Goal: Task Accomplishment & Management: Use online tool/utility

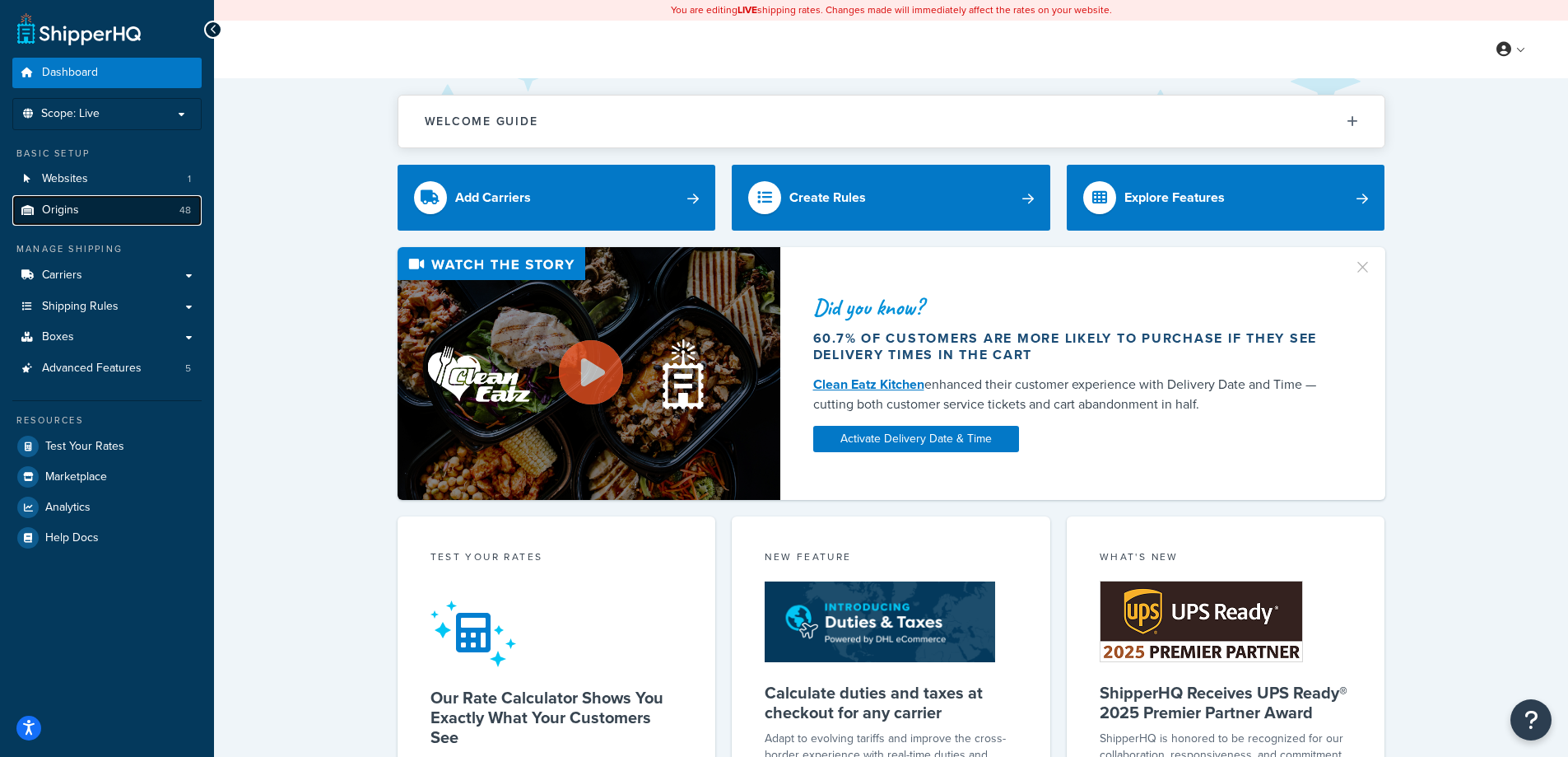
click at [94, 210] on link "Origins 48" at bounding box center [107, 210] width 189 height 31
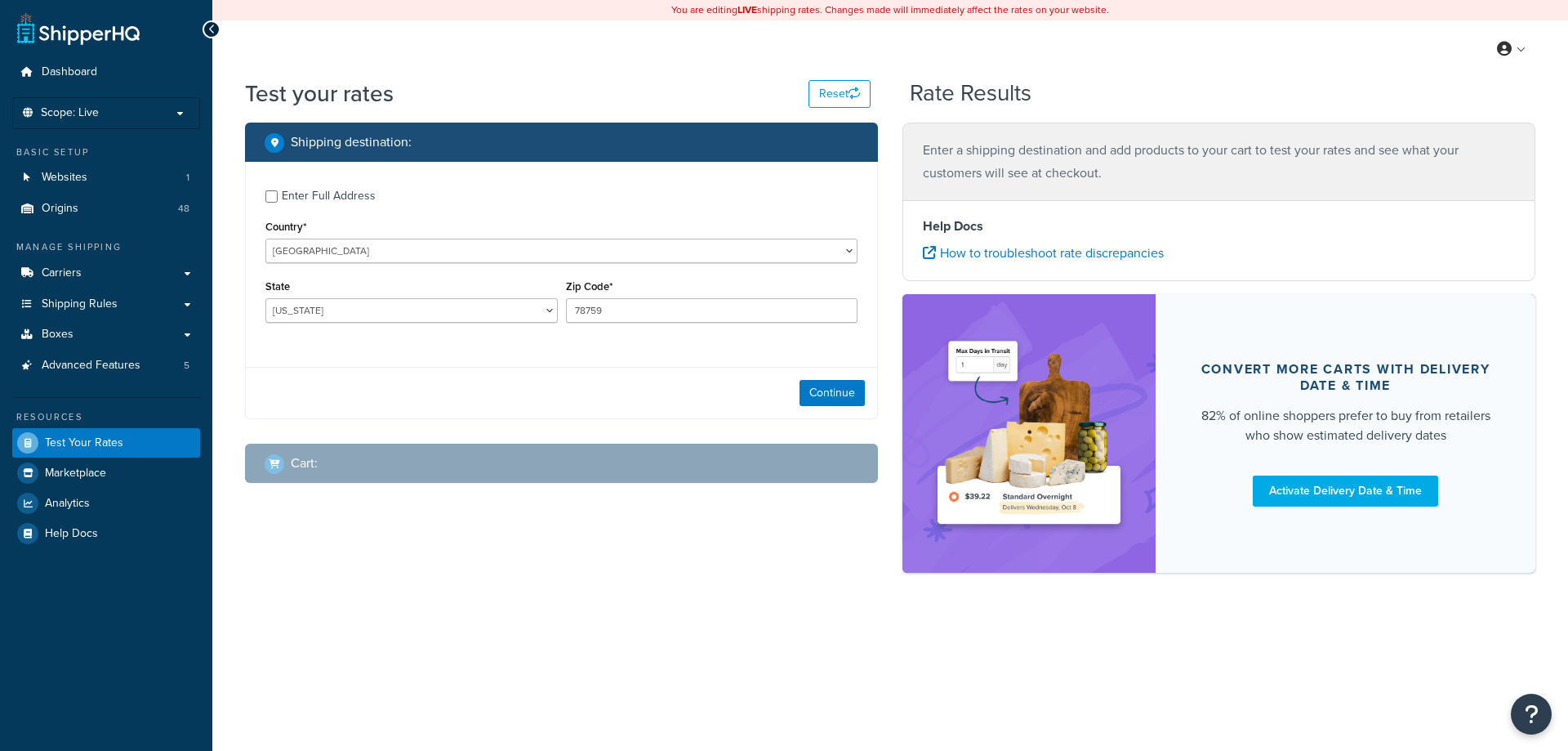
select select "TX"
click at [370, 202] on div "Enter Full Address" at bounding box center [329, 196] width 94 height 23
click at [277, 202] on input "Enter Full Address" at bounding box center [271, 196] width 12 height 12
checkbox input "true"
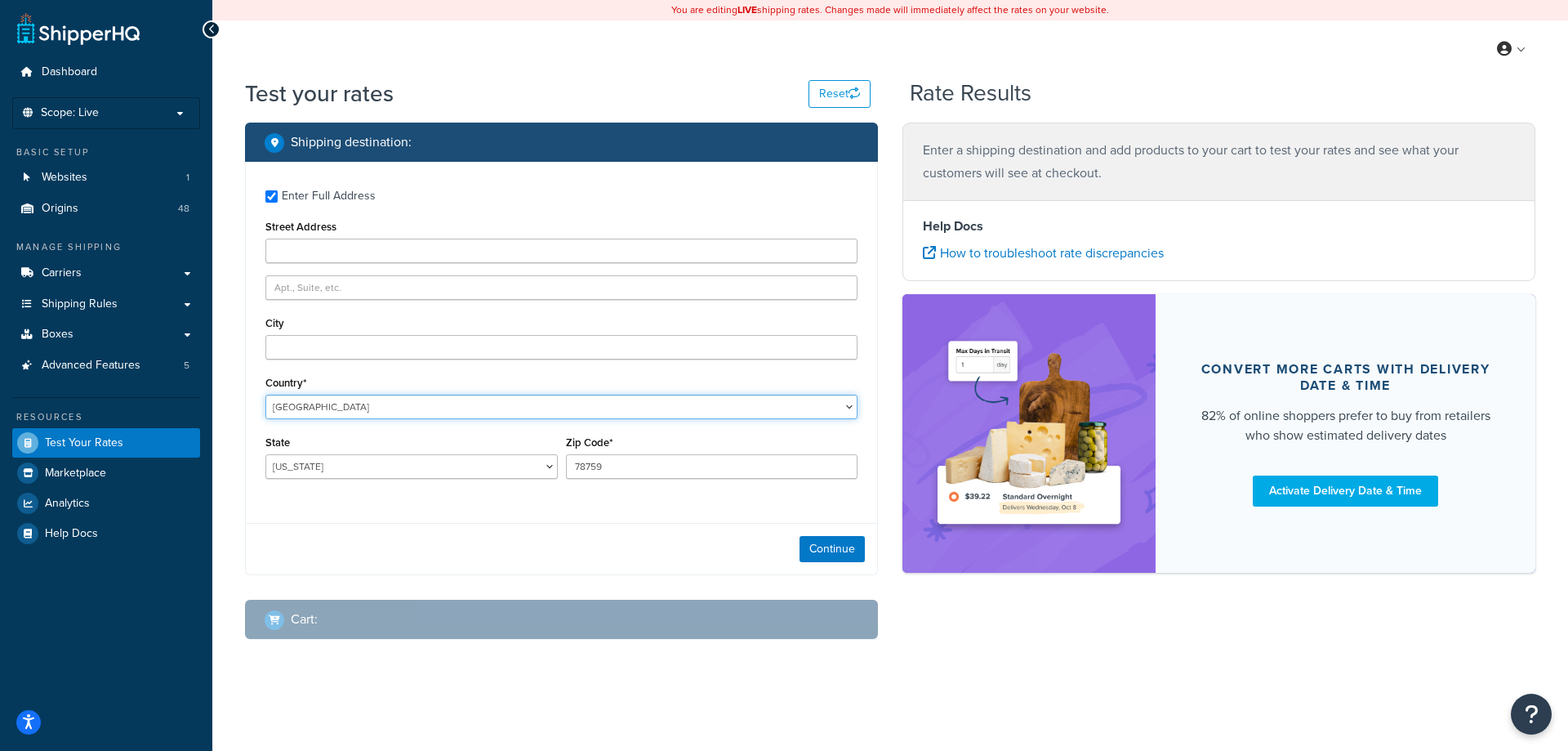
click at [340, 409] on select "United States United Kingdom Afghanistan Åland Islands Albania Algeria American…" at bounding box center [561, 407] width 592 height 25
select select "CA"
click at [266, 395] on select "United States United Kingdom Afghanistan Åland Islands Albania Algeria American…" at bounding box center [561, 407] width 592 height 25
click at [353, 249] on input "Street Address" at bounding box center [561, 251] width 592 height 25
type input "359 Main St"
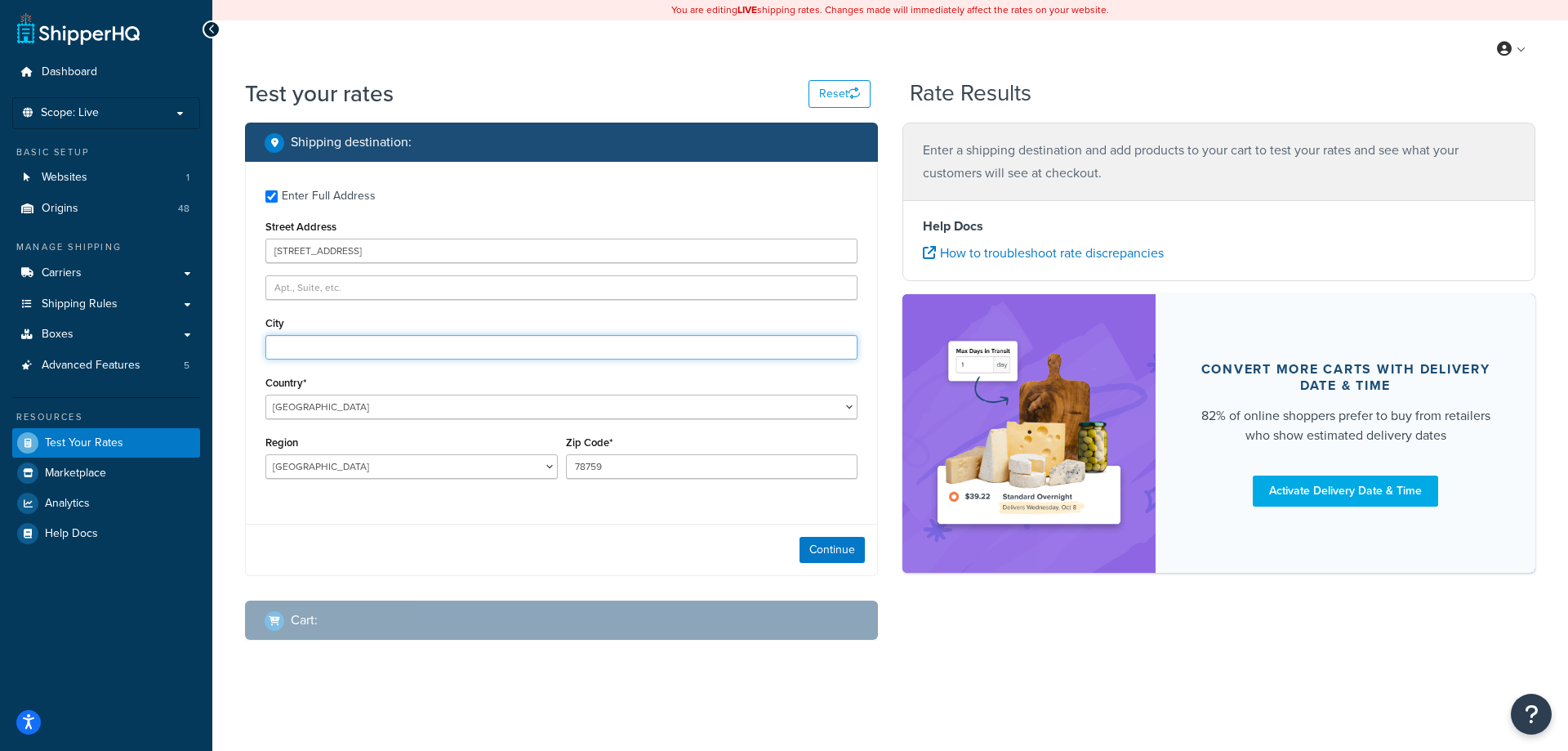
type input "Thunder Bay"
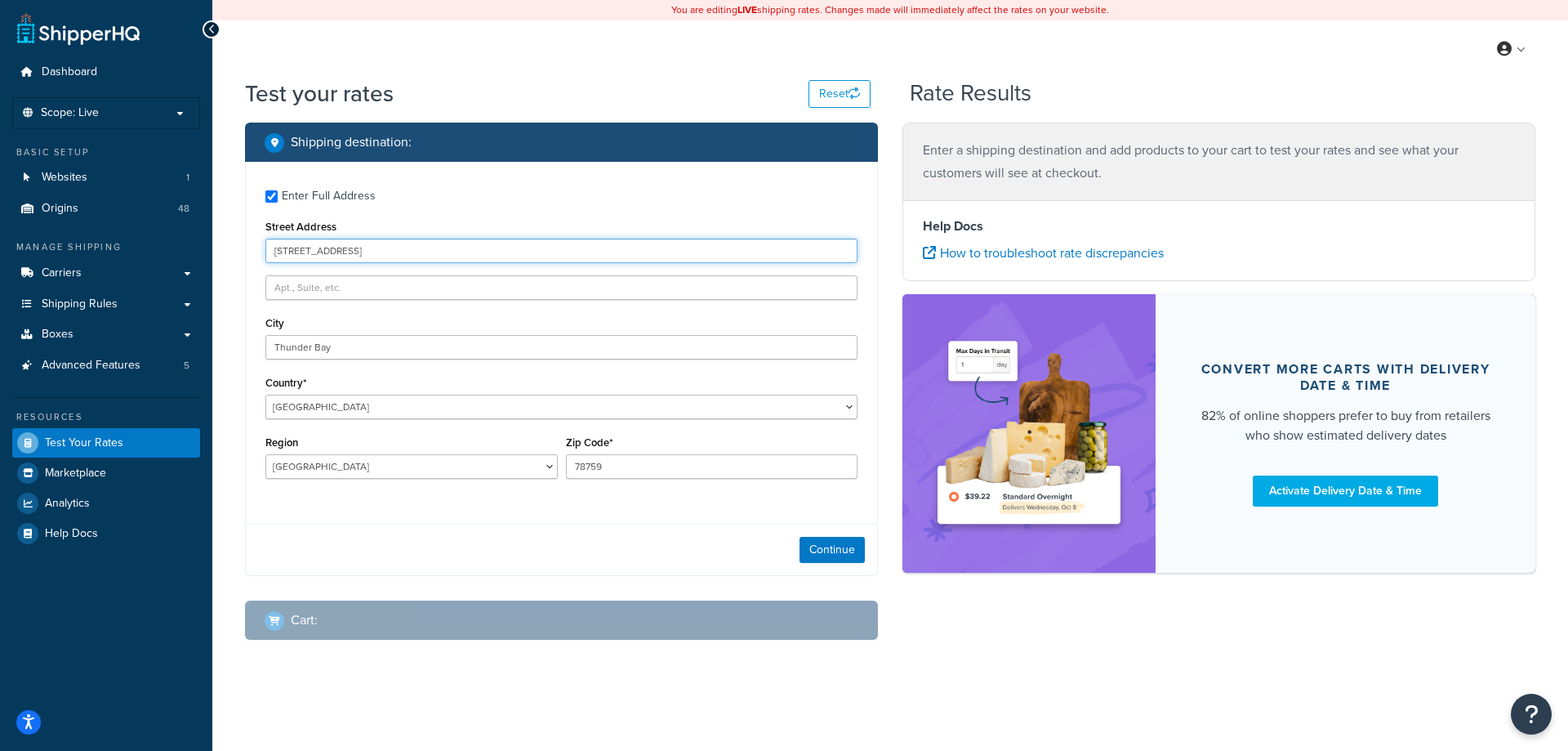
select select "AB"
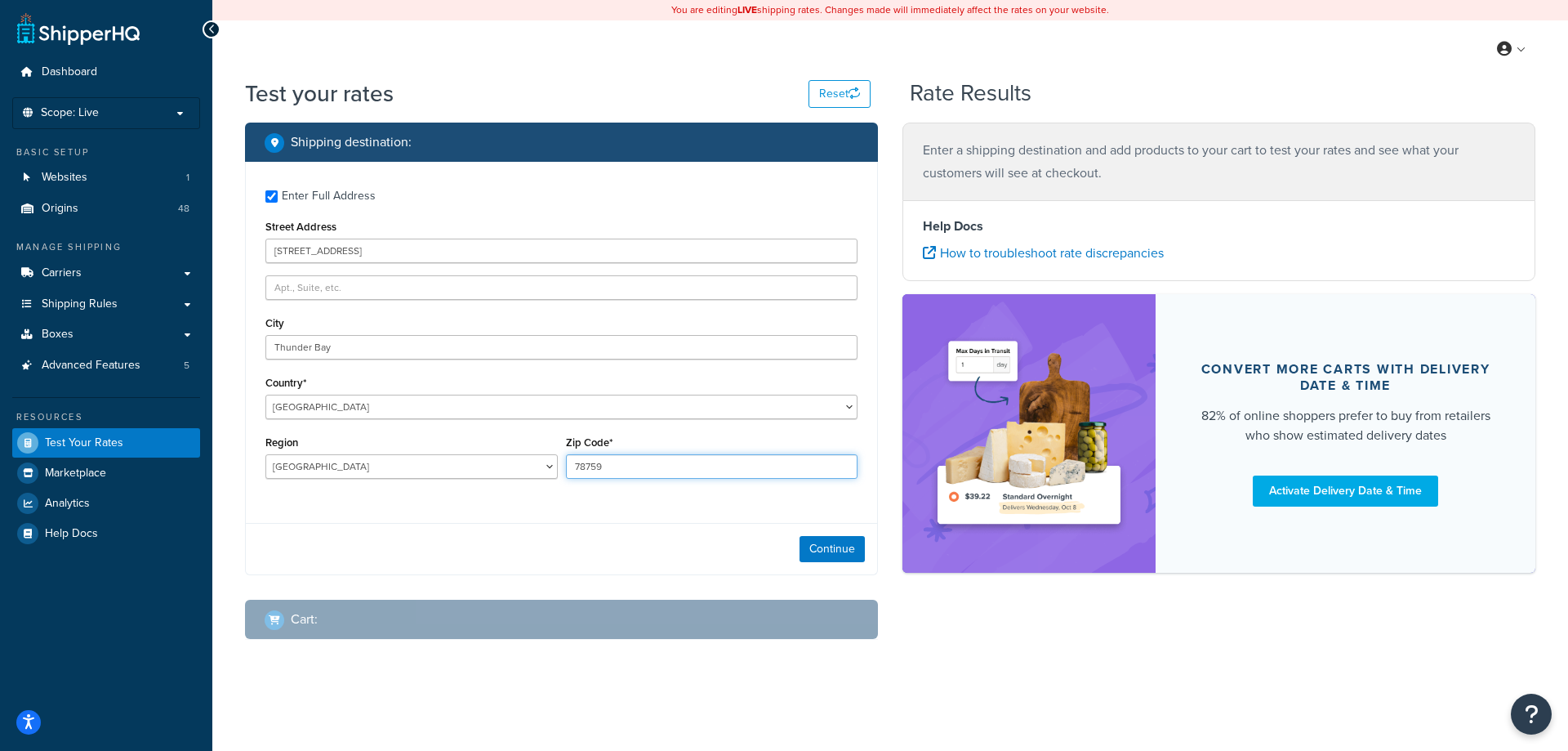
click at [593, 464] on input "78759" at bounding box center [712, 467] width 292 height 25
drag, startPoint x: 603, startPoint y: 461, endPoint x: 577, endPoint y: 500, distance: 46.9
click at [529, 546] on div "Continue" at bounding box center [561, 549] width 632 height 51
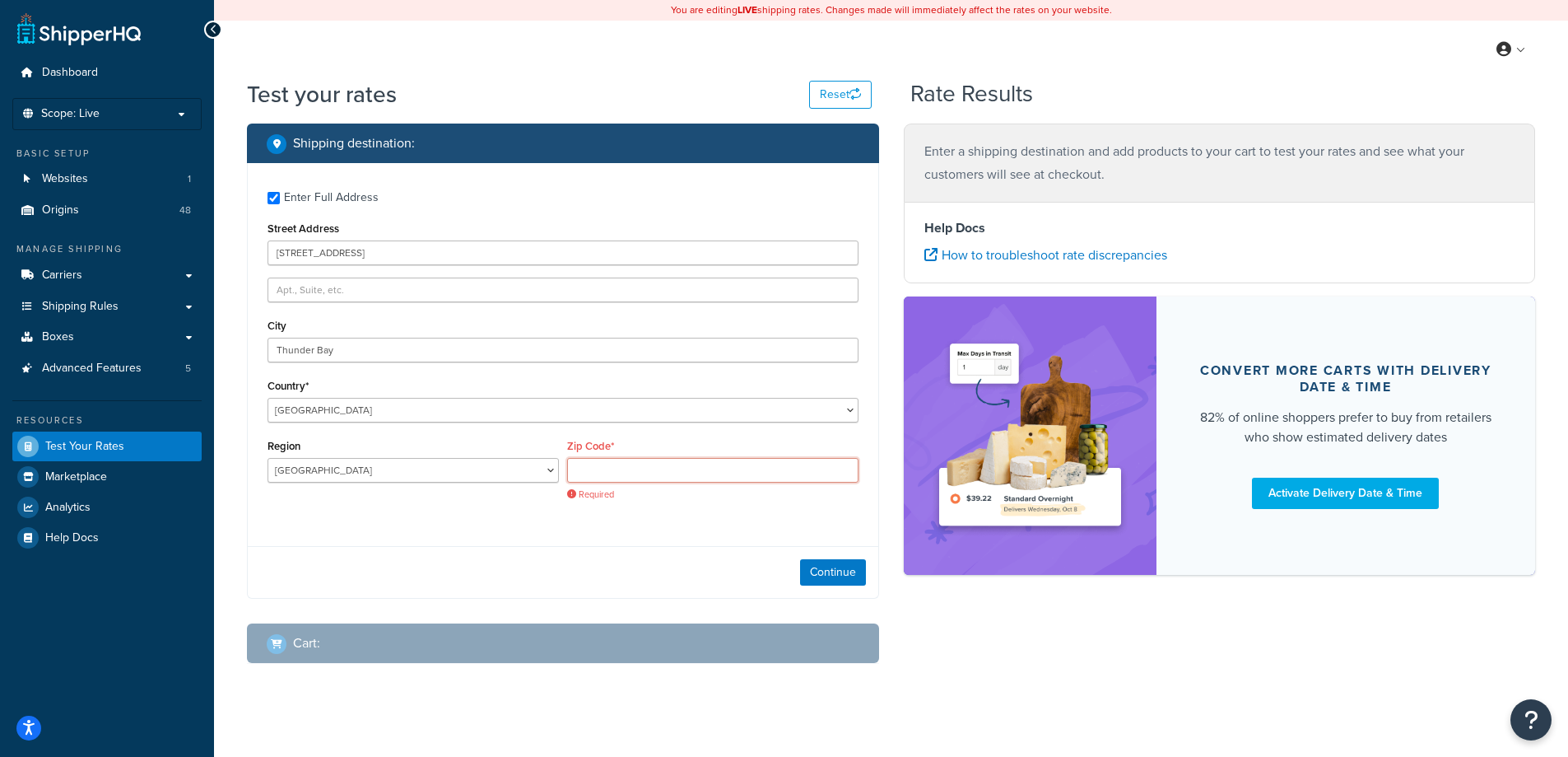
click at [607, 478] on input "Zip Code*" at bounding box center [712, 471] width 291 height 25
type input "P7B 5L6"
select select "ON"
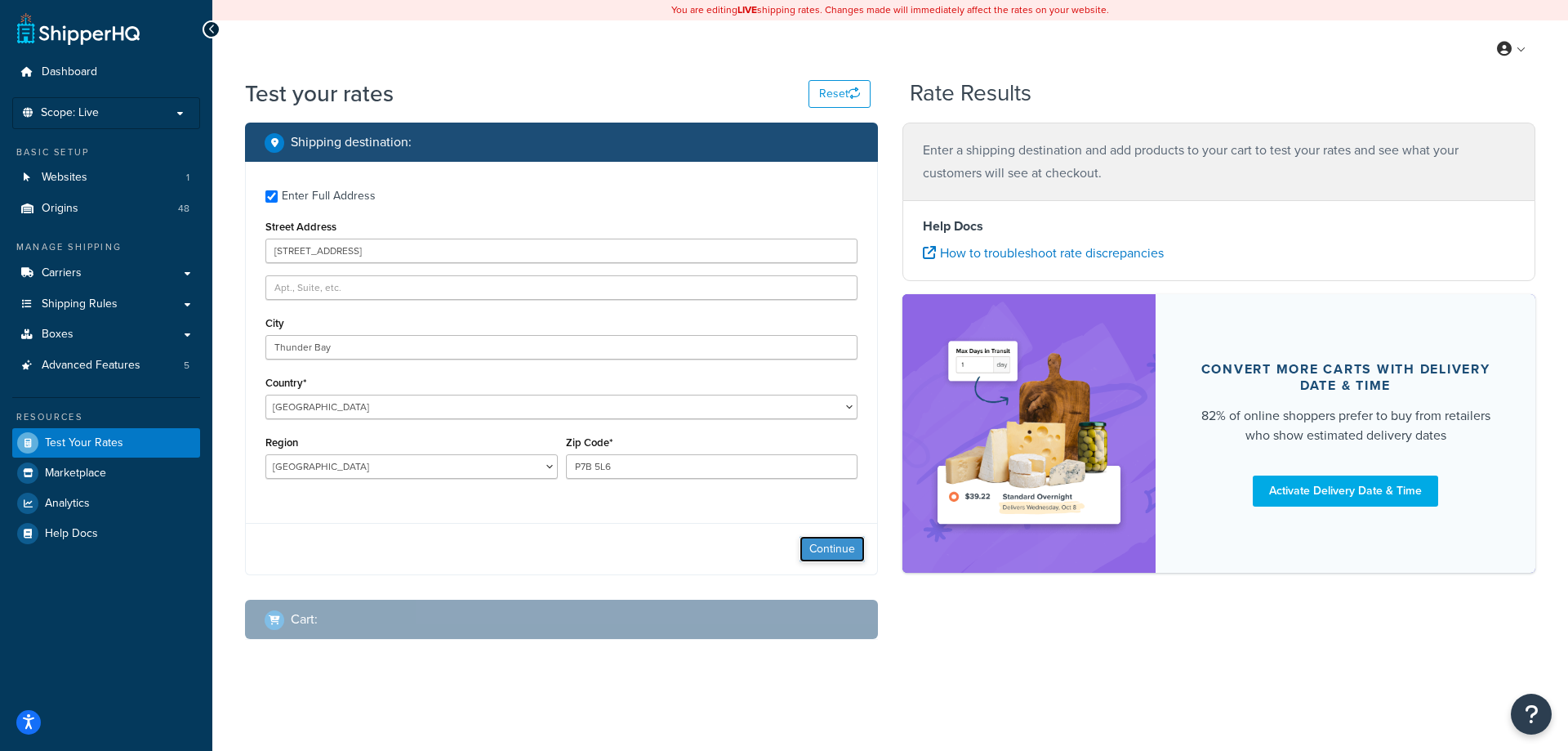
click at [825, 551] on button "Continue" at bounding box center [832, 548] width 66 height 26
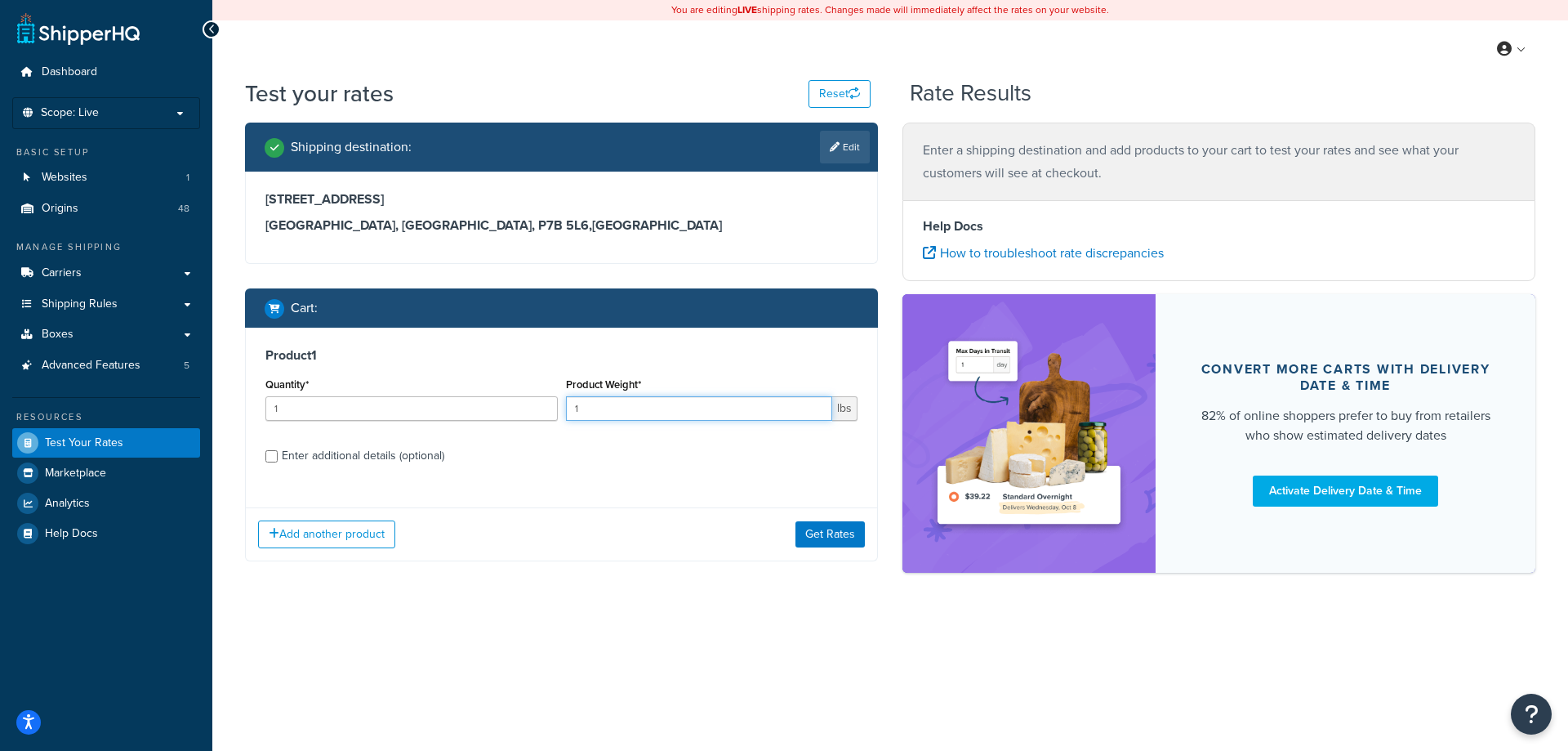
click at [658, 415] on input "1" at bounding box center [699, 409] width 267 height 25
click at [660, 415] on input "1" at bounding box center [699, 409] width 267 height 25
type input "15"
click at [360, 466] on div "Enter additional details (optional)" at bounding box center [363, 456] width 163 height 23
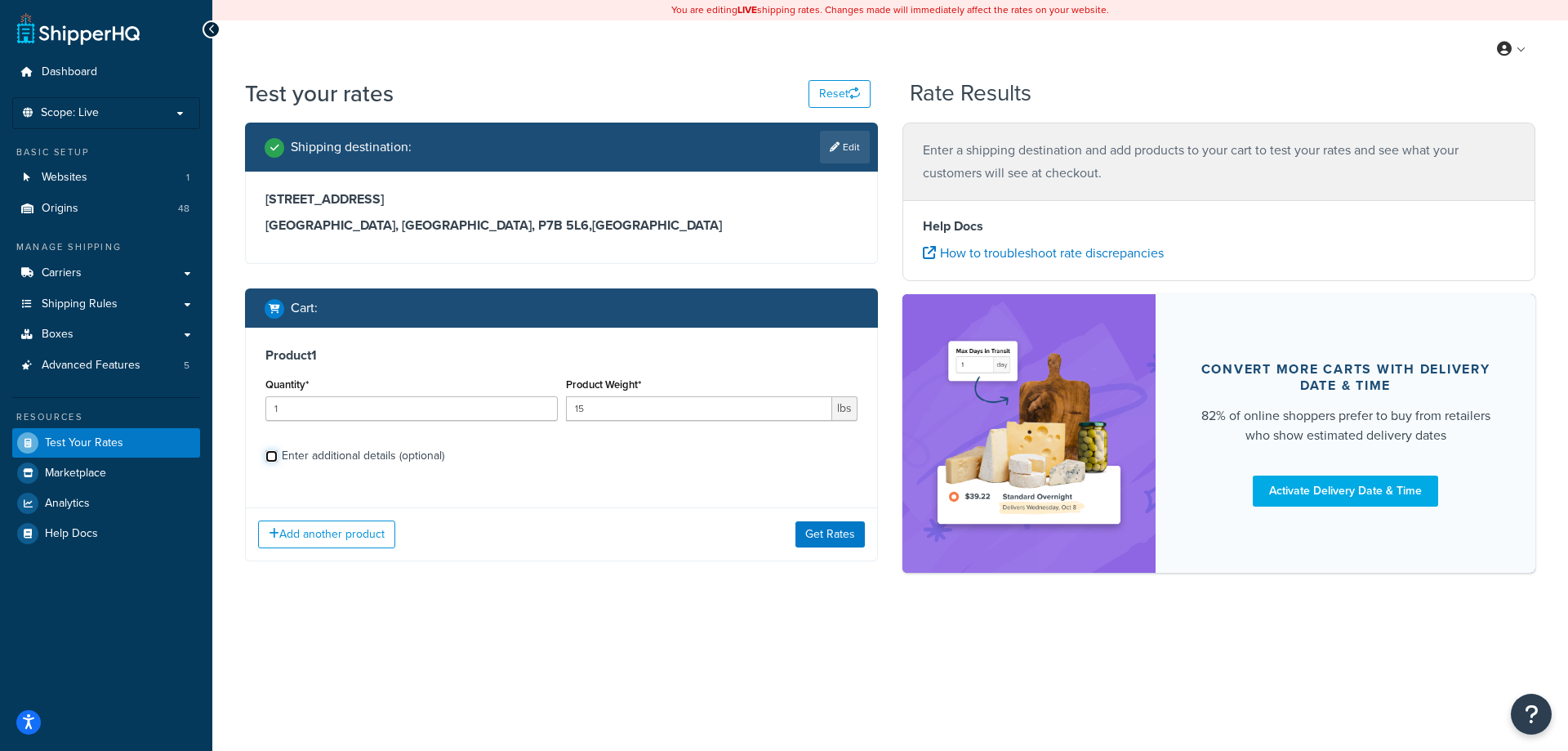
click at [277, 462] on input "Enter additional details (optional)" at bounding box center [271, 456] width 12 height 12
checkbox input "true"
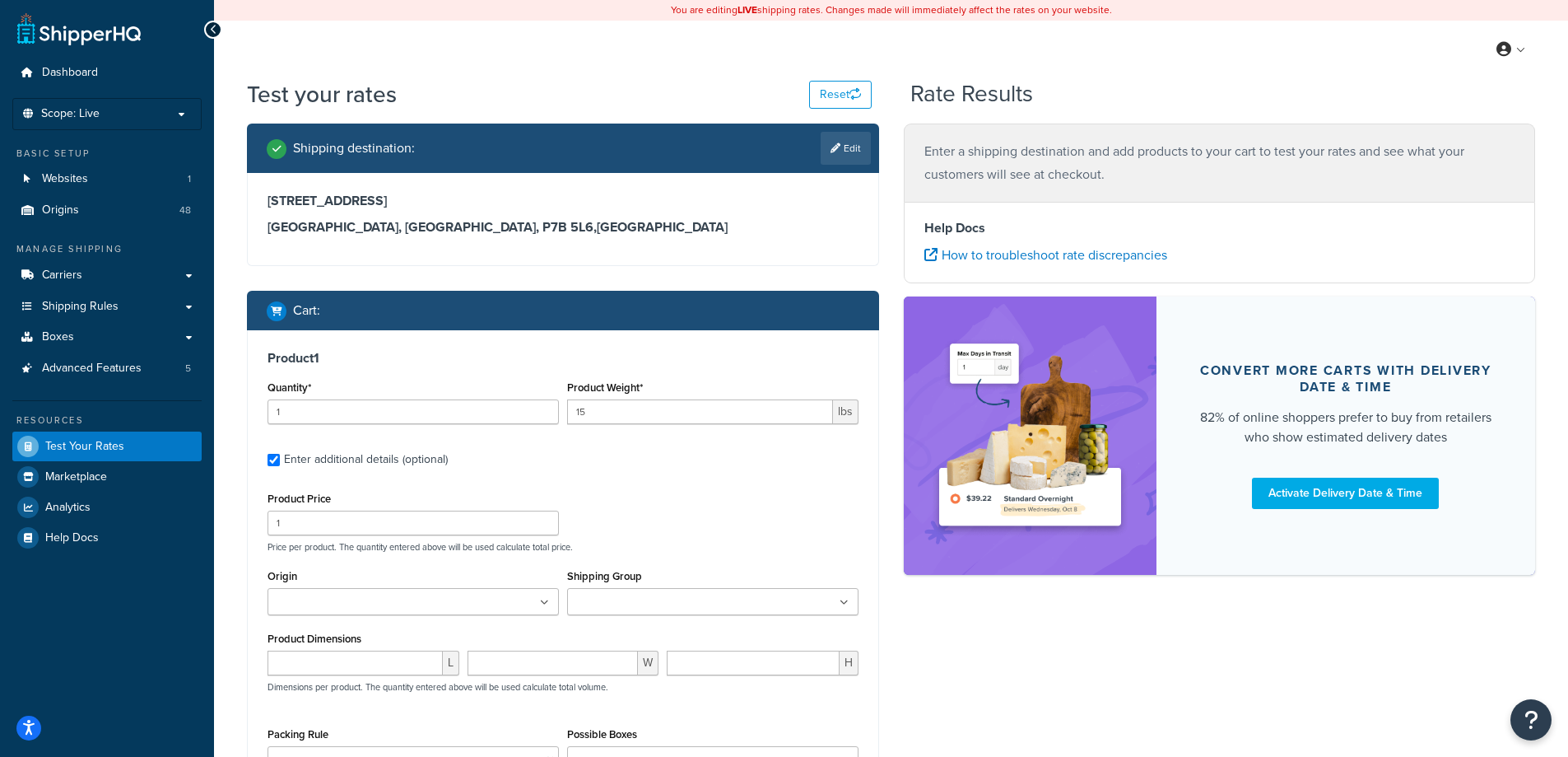
click at [343, 598] on input "Origin" at bounding box center [346, 602] width 146 height 18
type input "scn"
click at [692, 550] on p "Price per product. The quantity entered above will be used calculate total pric…" at bounding box center [563, 547] width 599 height 12
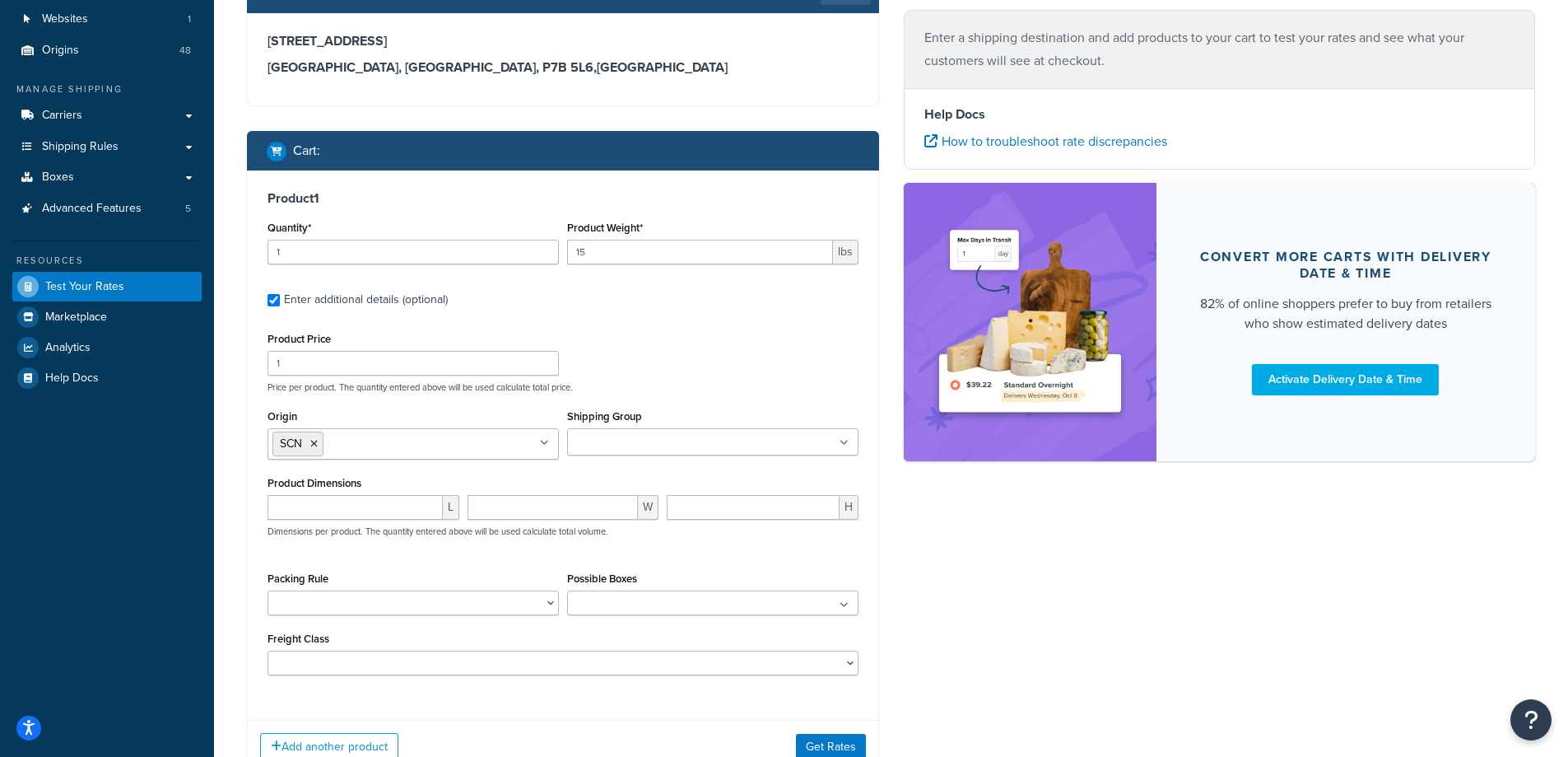
scroll to position [164, 0]
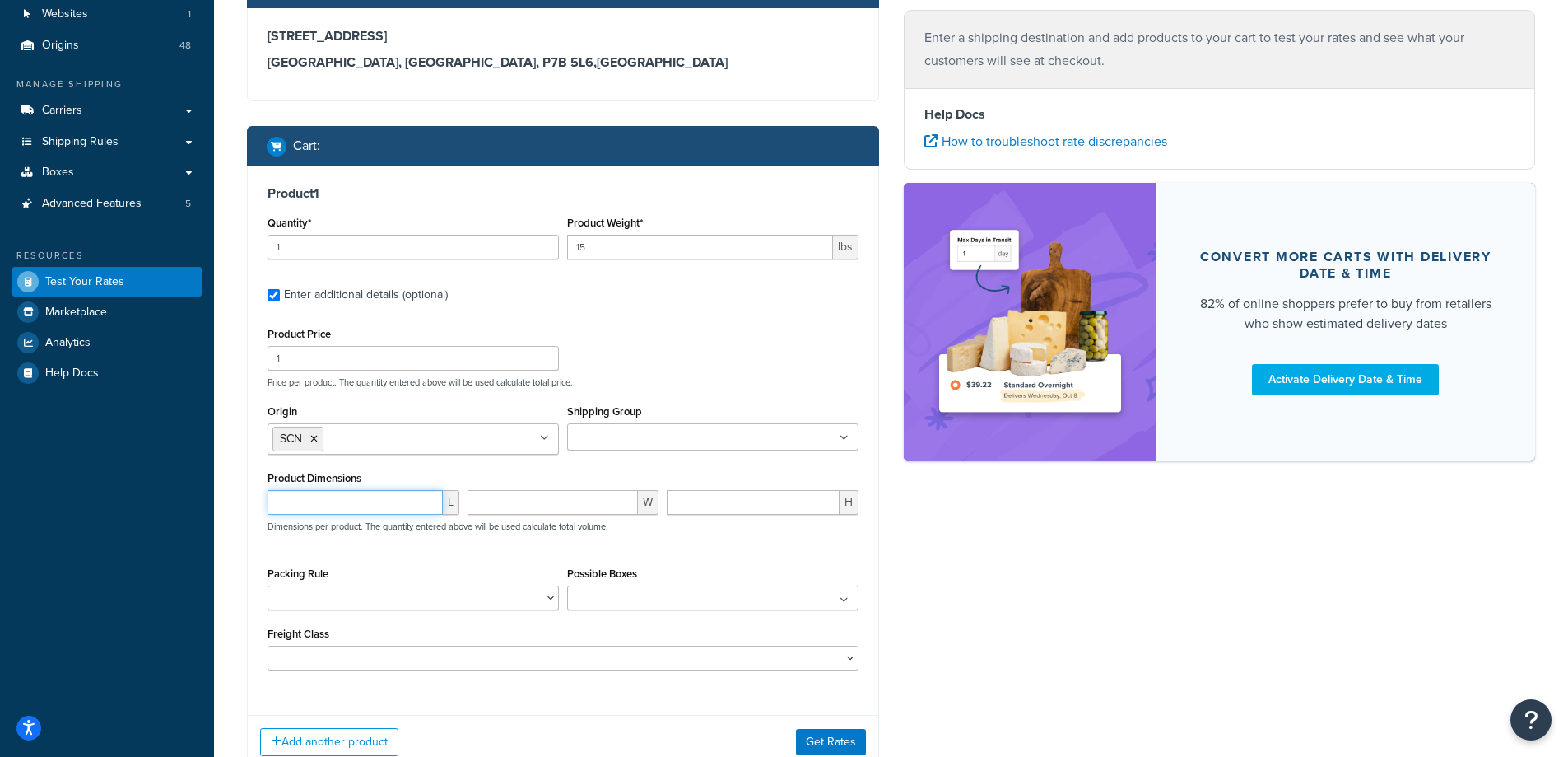
click at [383, 505] on input "number" at bounding box center [355, 502] width 176 height 25
type input "58"
type input "34"
type input "10"
click at [819, 744] on button "Get Rates" at bounding box center [831, 742] width 70 height 26
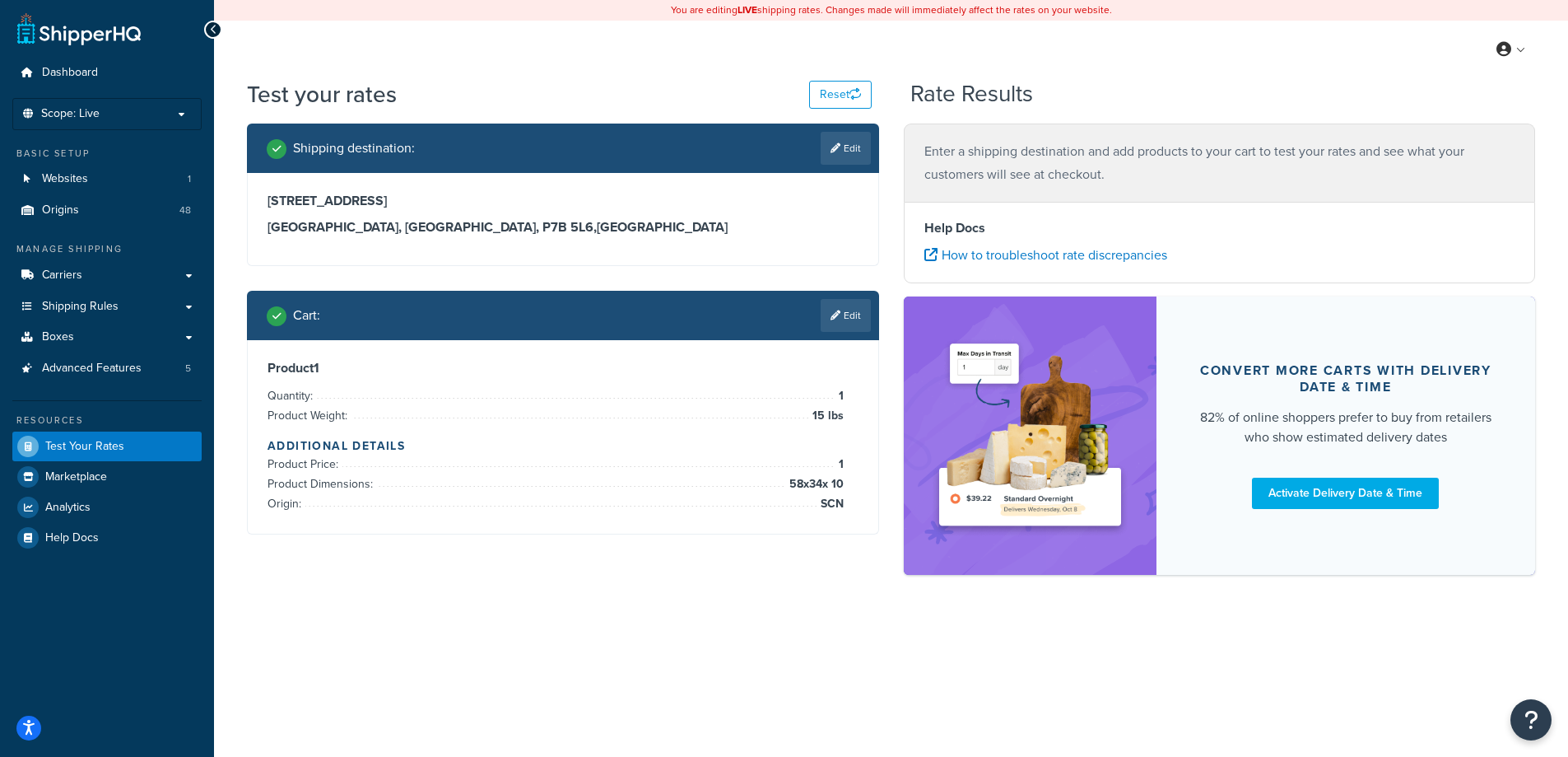
scroll to position [0, 0]
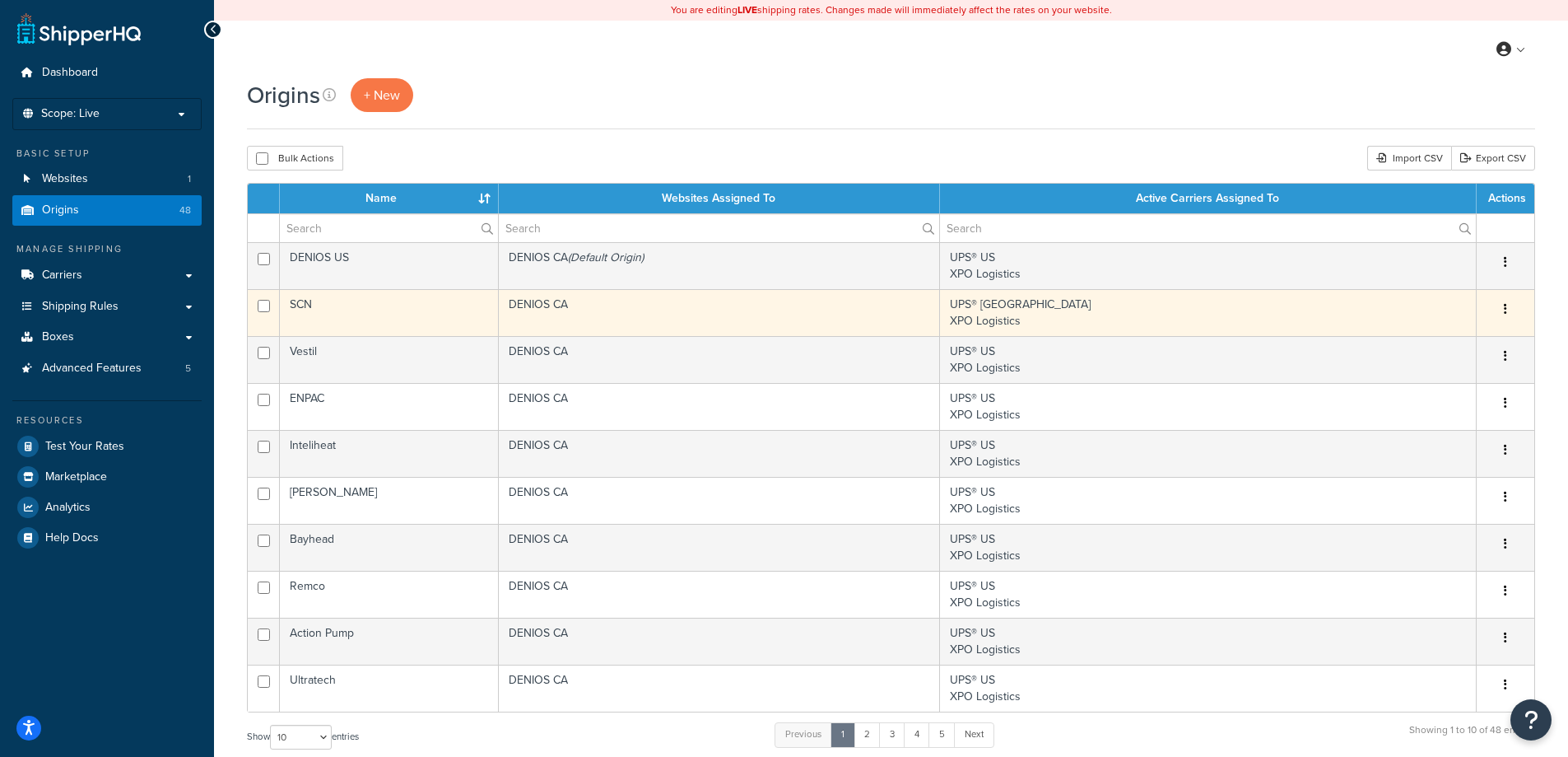
click at [354, 312] on td "SCN" at bounding box center [389, 312] width 219 height 47
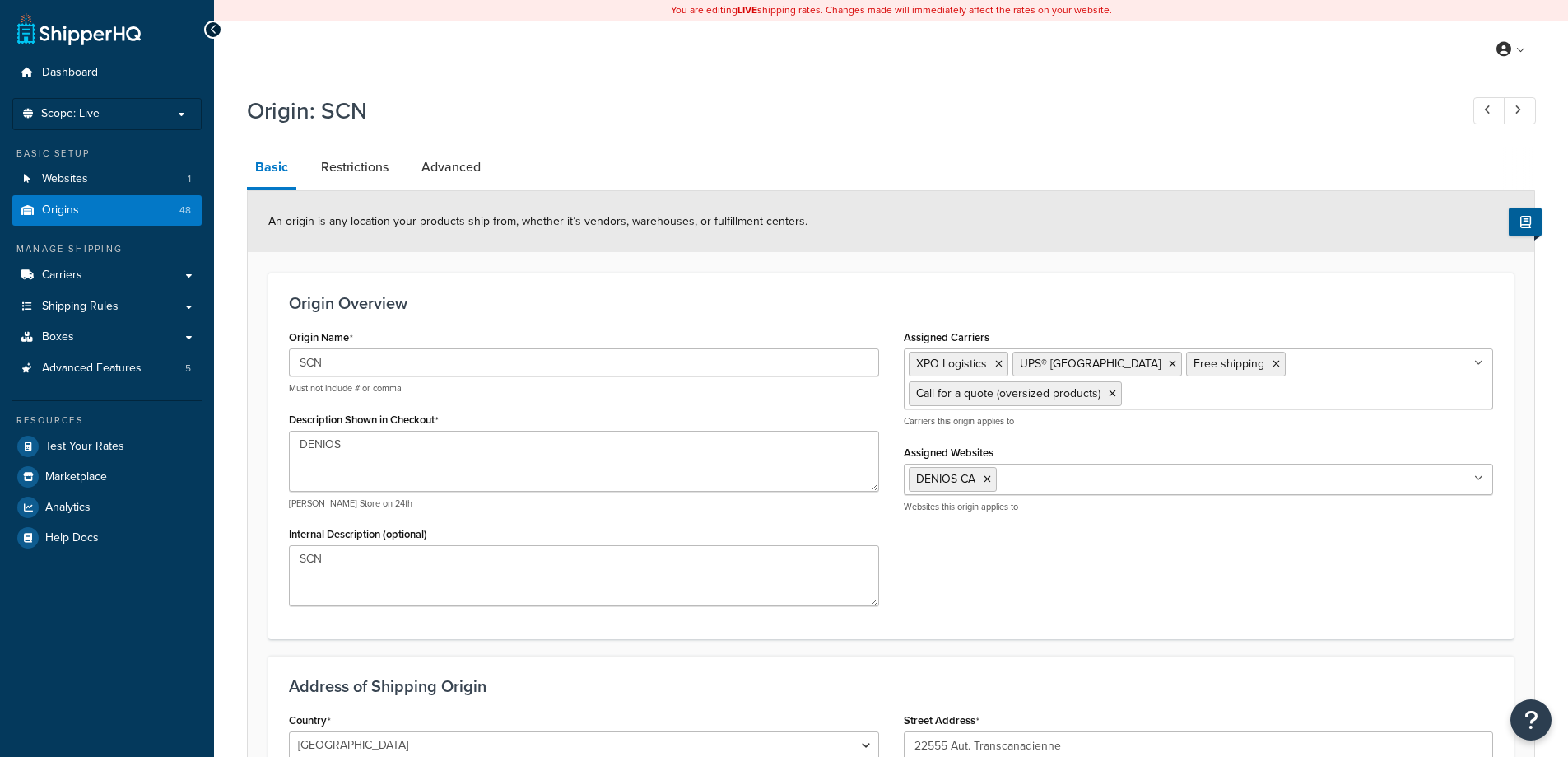
select select "1039"
select select "71"
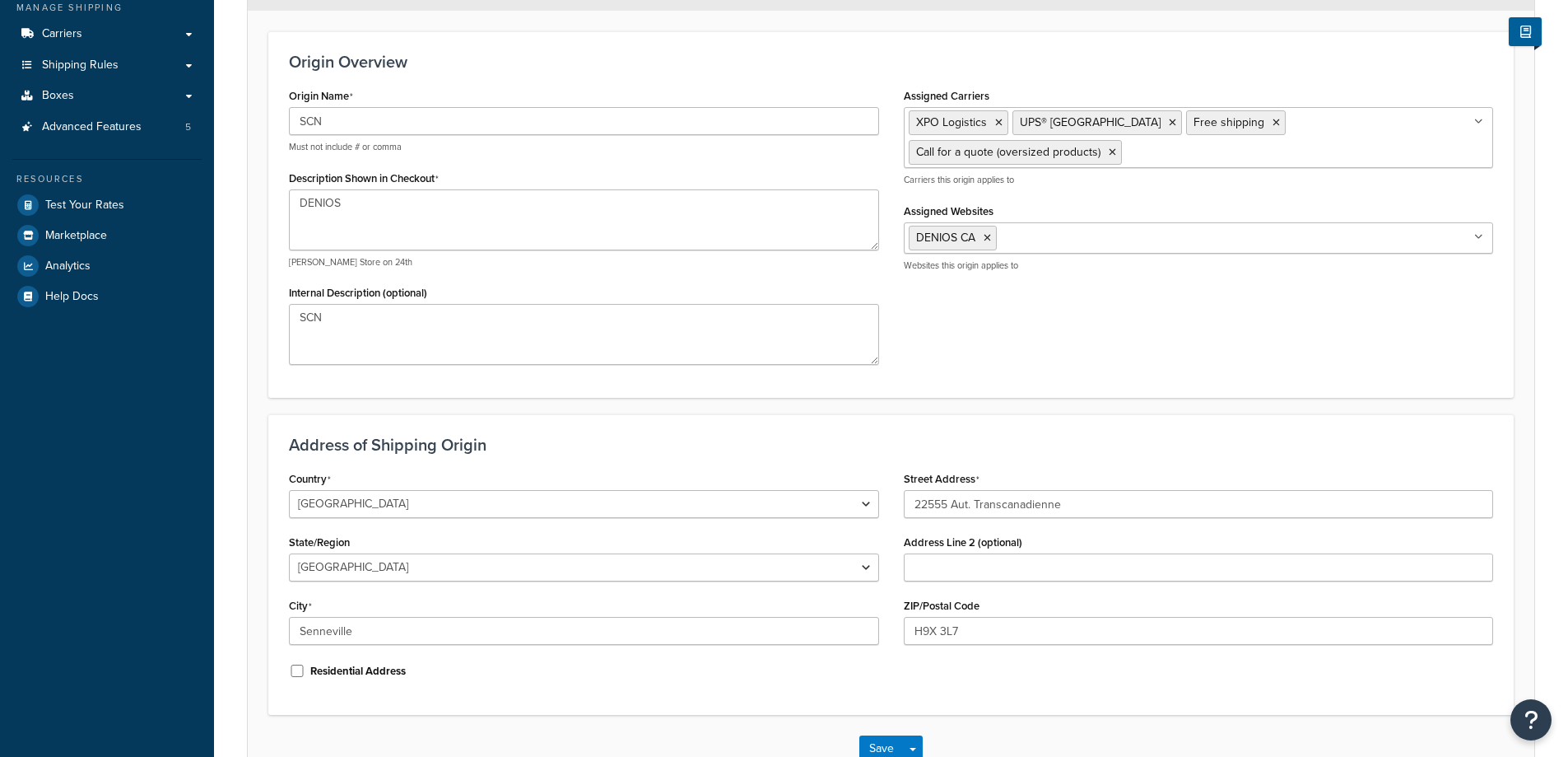
scroll to position [350, 0]
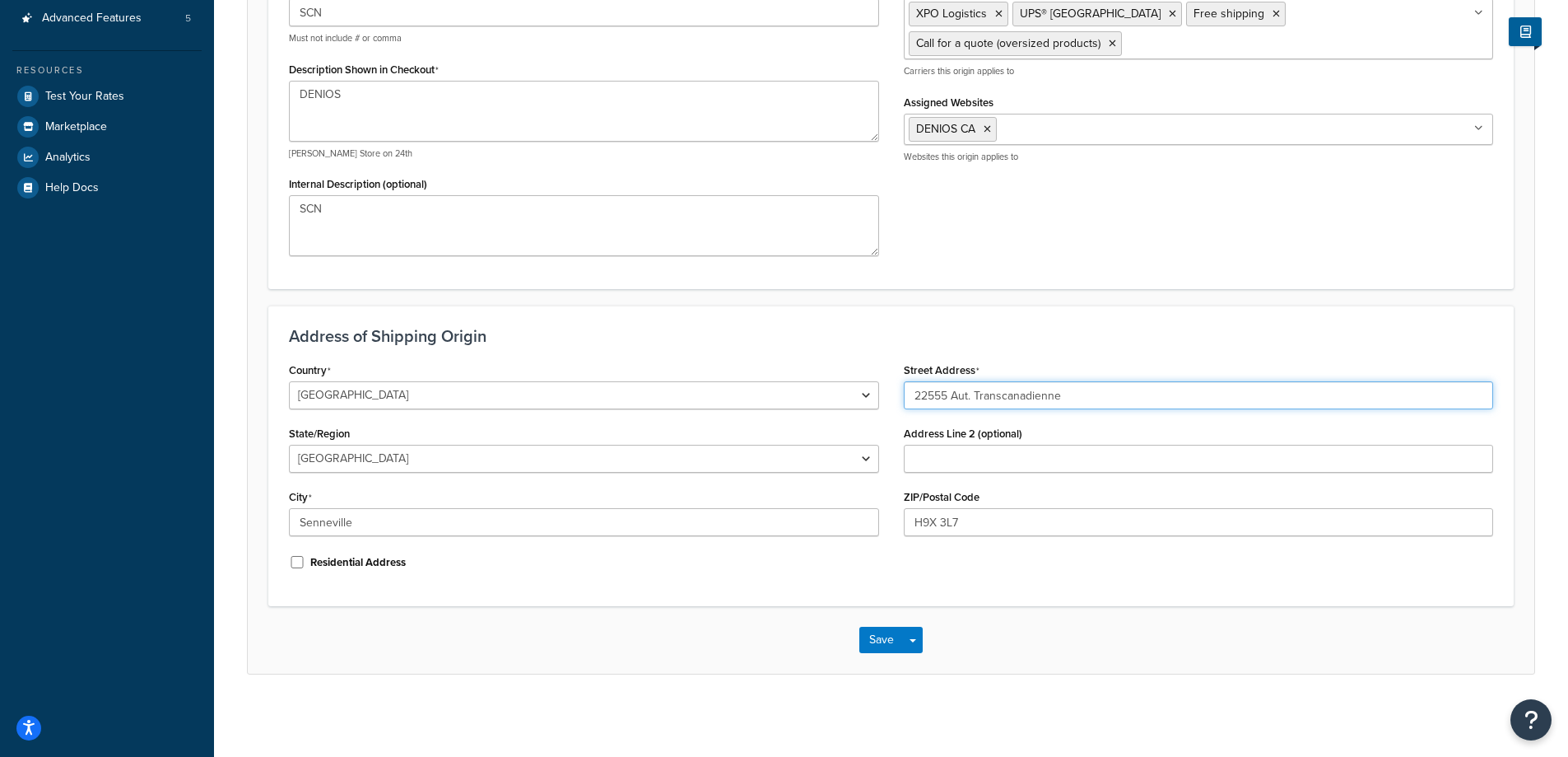
drag, startPoint x: 1090, startPoint y: 393, endPoint x: 878, endPoint y: 408, distance: 212.5
click at [879, 408] on div "Country [GEOGRAPHIC_DATA] [GEOGRAPHIC_DATA] [GEOGRAPHIC_DATA] [GEOGRAPHIC_DATA]…" at bounding box center [891, 472] width 1229 height 228
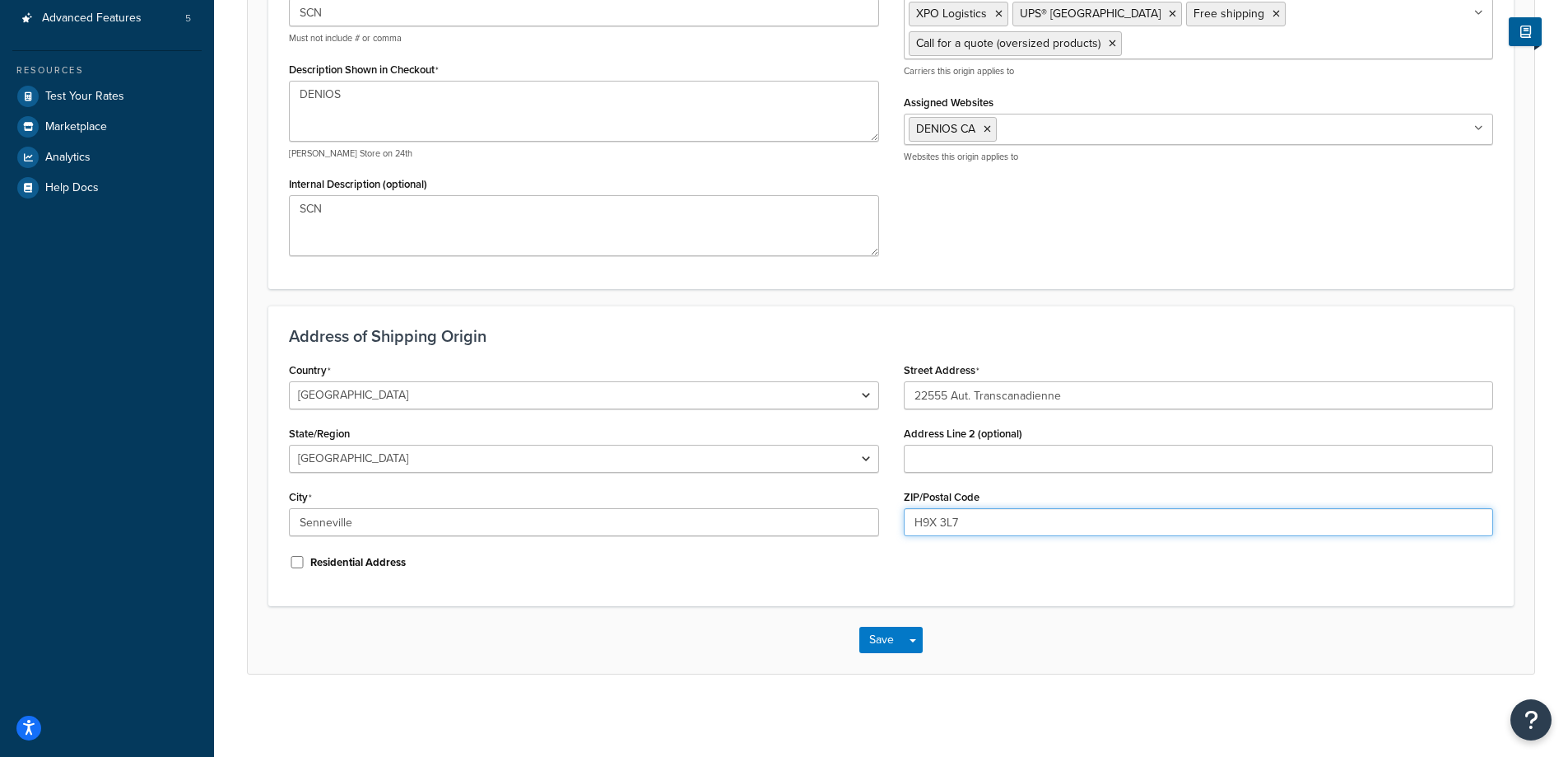
drag, startPoint x: 959, startPoint y: 516, endPoint x: 873, endPoint y: 527, distance: 86.7
click at [878, 527] on div "Country [GEOGRAPHIC_DATA] [GEOGRAPHIC_DATA] [GEOGRAPHIC_DATA] [GEOGRAPHIC_DATA]…" at bounding box center [891, 472] width 1229 height 228
